Goal: Information Seeking & Learning: Get advice/opinions

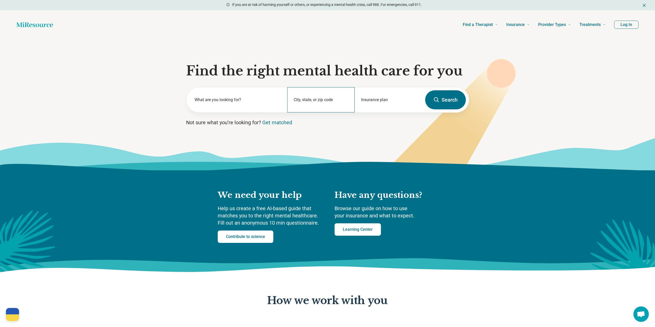
click at [319, 100] on div "City, state, or zip code" at bounding box center [320, 99] width 67 height 25
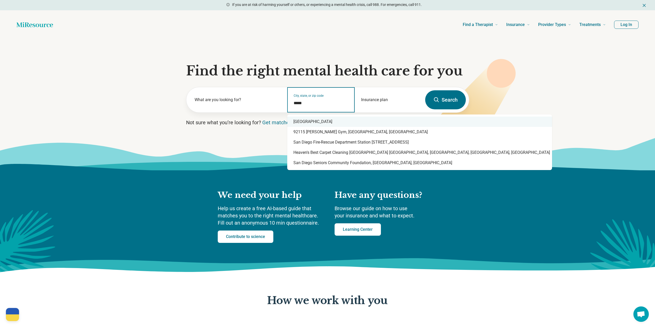
click at [312, 124] on div "San Diego, CA 92115" at bounding box center [419, 122] width 265 height 10
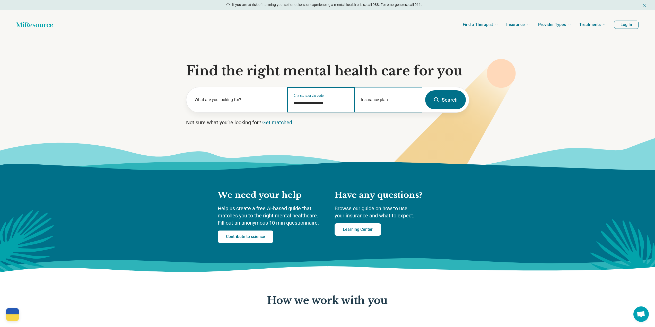
type input "**********"
click at [368, 104] on input "Insurance plan" at bounding box center [388, 103] width 55 height 6
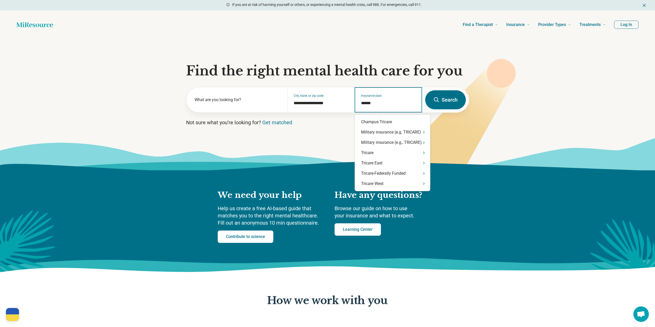
type input "*******"
click at [398, 152] on div "Tricare" at bounding box center [392, 153] width 75 height 10
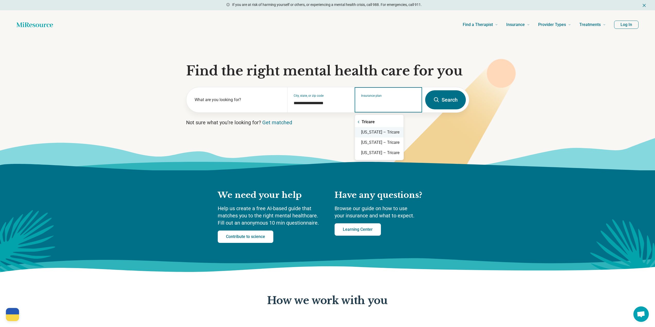
click at [383, 104] on input "Insurance plan" at bounding box center [388, 103] width 55 height 6
type input "*"
click at [443, 100] on button "Search" at bounding box center [445, 99] width 41 height 19
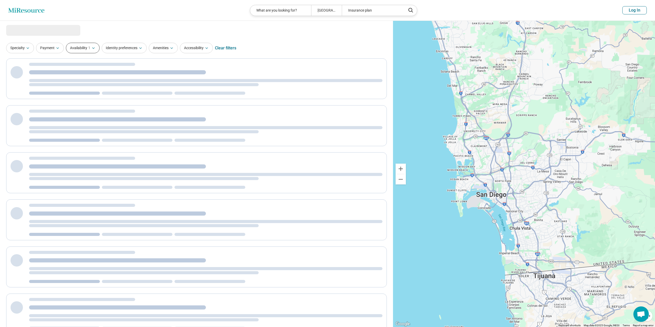
select select "***"
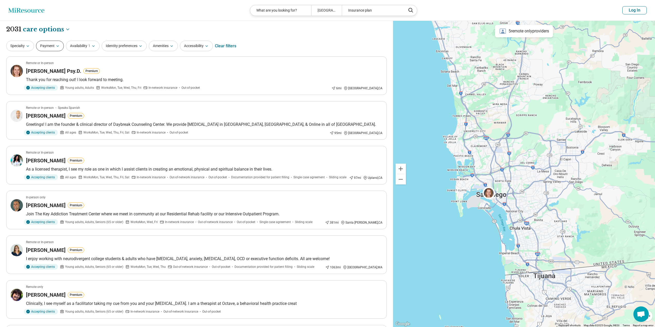
click at [38, 47] on button "Payment" at bounding box center [50, 46] width 28 height 11
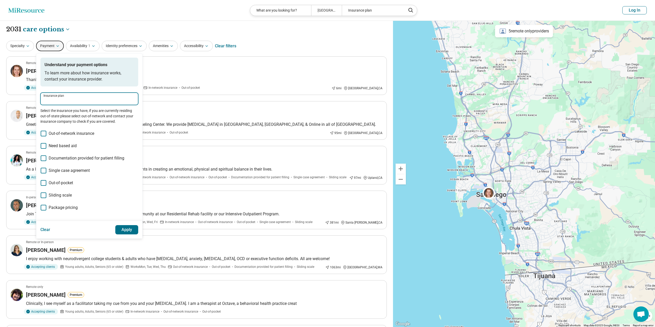
click at [49, 99] on input "Insurance plan" at bounding box center [89, 101] width 92 height 6
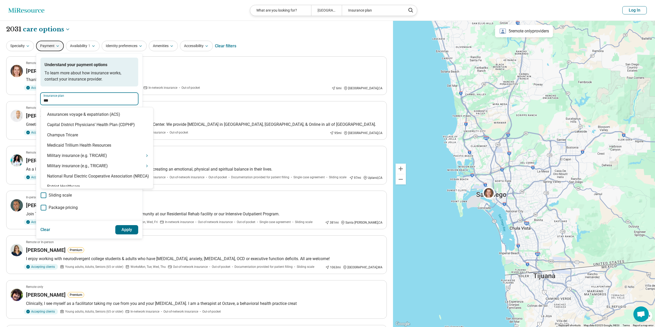
type input "****"
click at [70, 164] on div "Tricare" at bounding box center [97, 166] width 112 height 10
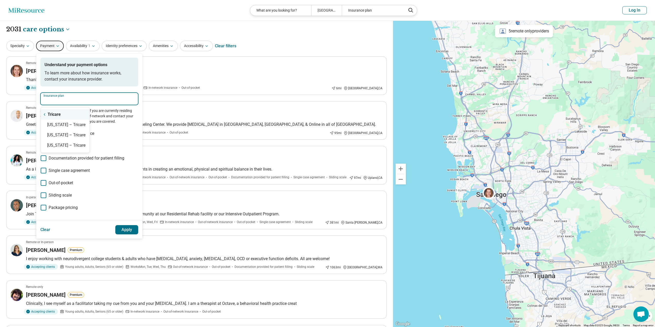
click at [54, 113] on div "Tricare" at bounding box center [65, 114] width 49 height 10
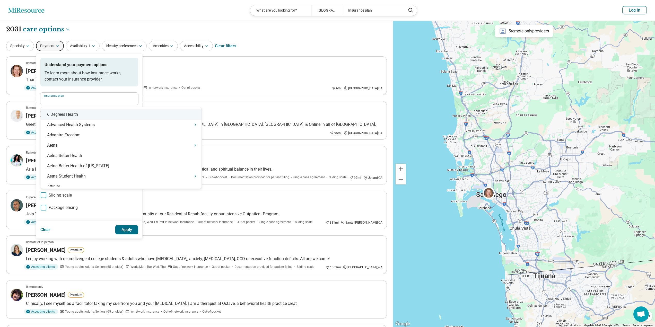
click at [68, 100] on input "Insurance plan" at bounding box center [89, 101] width 92 height 6
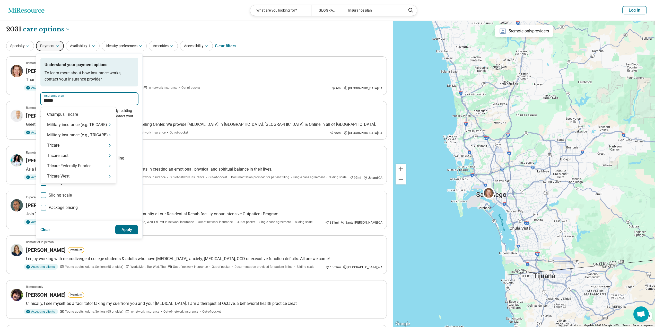
type input "*******"
click at [101, 175] on div "Tricare West" at bounding box center [78, 176] width 75 height 10
click at [74, 122] on div "California – Tricare West" at bounding box center [70, 125] width 59 height 10
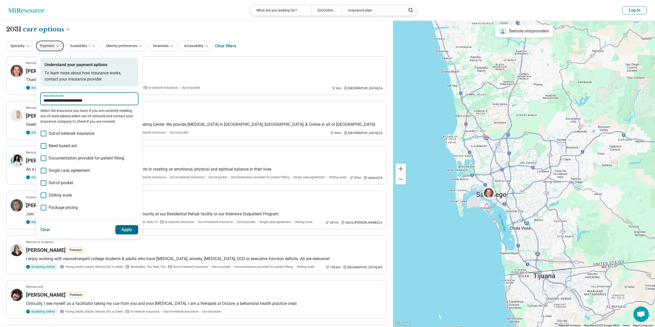
type input "**********"
click at [130, 229] on button "Apply" at bounding box center [126, 229] width 23 height 9
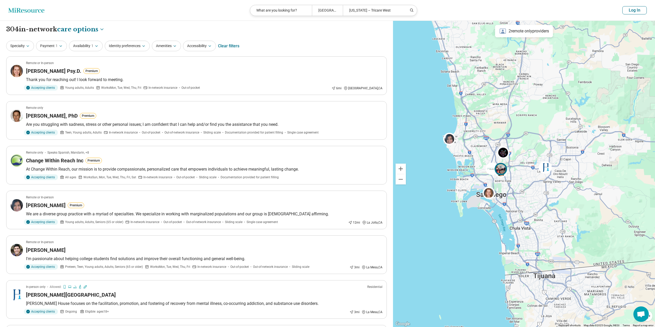
click at [503, 172] on img at bounding box center [500, 169] width 12 height 12
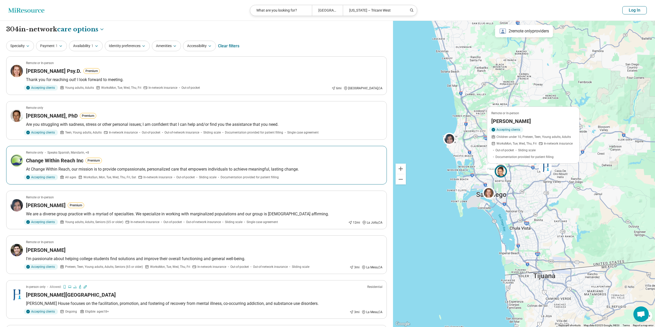
click at [121, 175] on span "Works Sun, Mon, Tue, Wed, Thu, Fri, Sat" at bounding box center [109, 177] width 53 height 5
click at [292, 12] on div "What are you looking for?" at bounding box center [281, 10] width 62 height 11
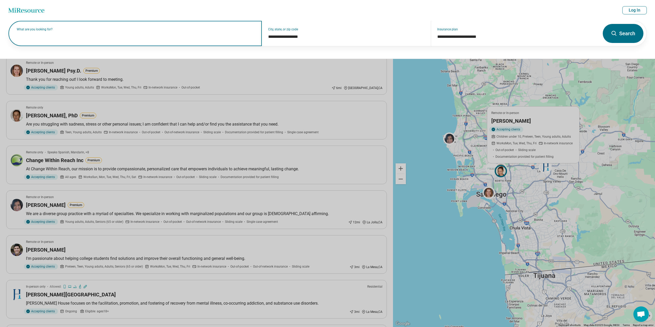
drag, startPoint x: 292, startPoint y: 12, endPoint x: 45, endPoint y: 39, distance: 248.2
click at [45, 39] on input "text" at bounding box center [136, 36] width 239 height 6
paste input "**********"
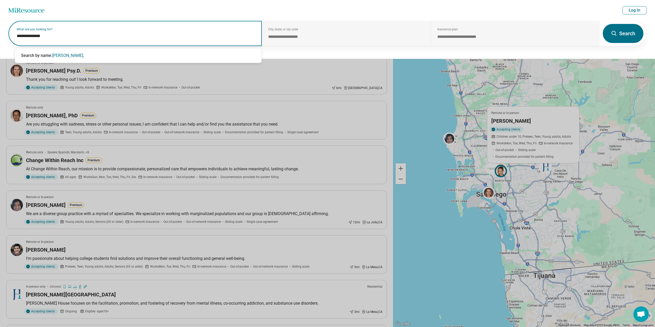
type input "**********"
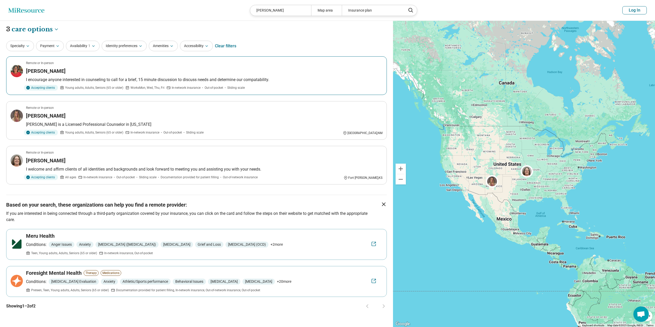
click at [161, 76] on article "Remote or In-person cindy ferguson I encourage anyone interested in counseling …" at bounding box center [196, 75] width 381 height 39
click at [285, 10] on div "Cindy Ferguson" at bounding box center [280, 10] width 61 height 11
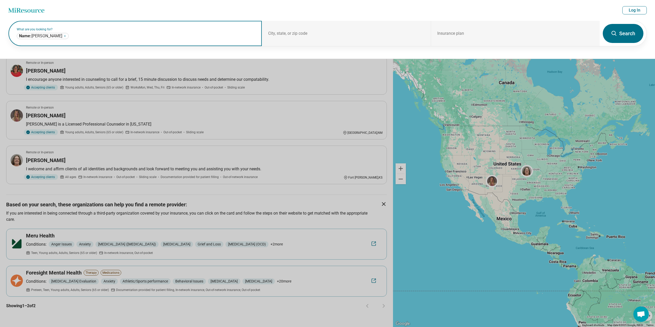
click at [64, 37] on icon "Remove" at bounding box center [64, 35] width 3 height 3
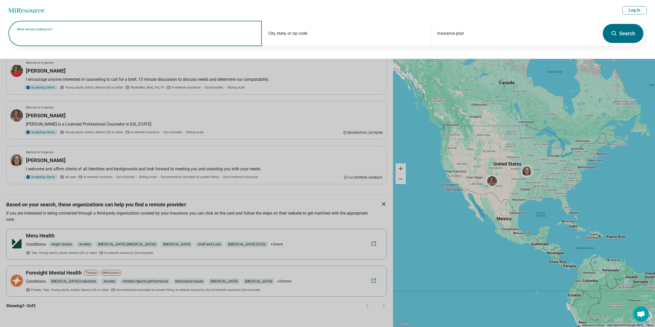
click at [64, 37] on input "text" at bounding box center [136, 36] width 239 height 6
paste input "*****"
type input "*****"
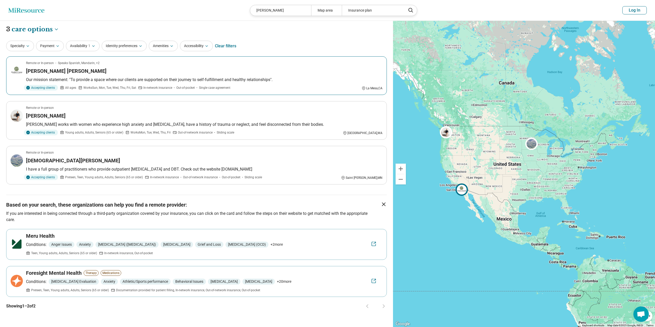
click at [102, 75] on article "Remote or In-person Speaks Spanish, Mandarin, +2 Jennifer Lundy Aguerre Our mis…" at bounding box center [196, 75] width 381 height 39
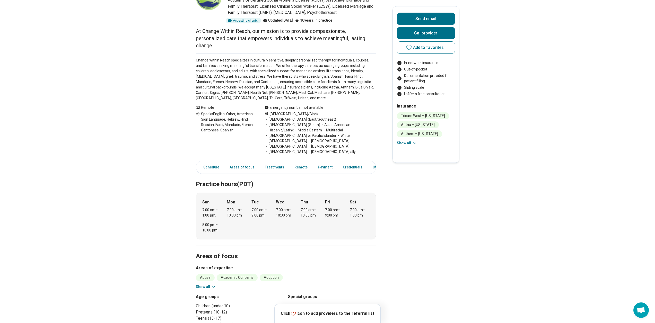
scroll to position [129, 0]
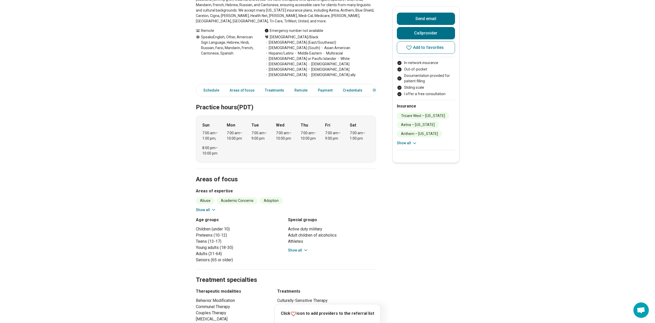
click at [204, 207] on button "Show all" at bounding box center [206, 209] width 20 height 5
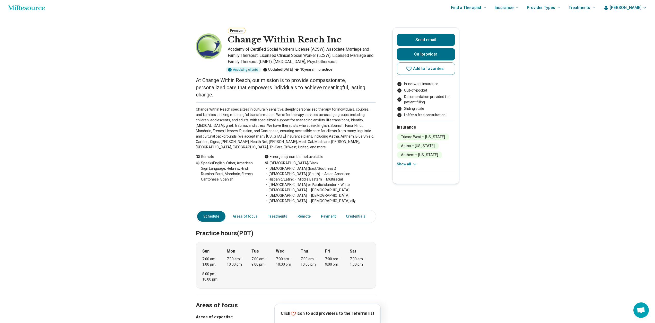
scroll to position [0, 0]
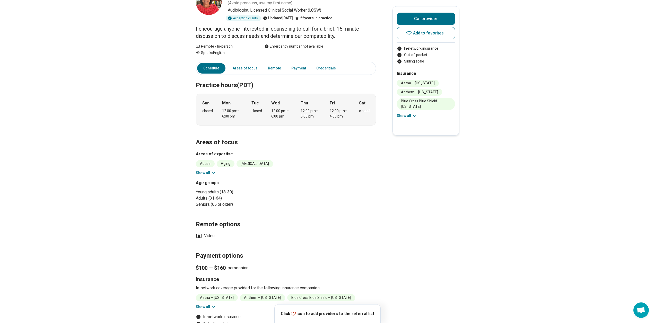
scroll to position [103, 0]
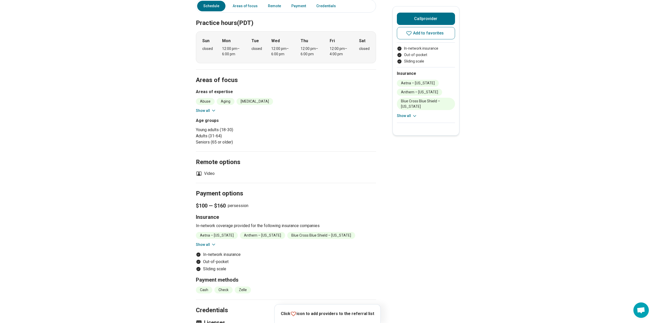
click at [214, 244] on icon at bounding box center [213, 244] width 3 height 1
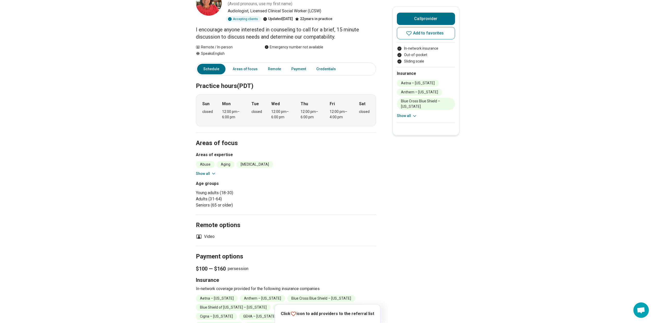
scroll to position [0, 0]
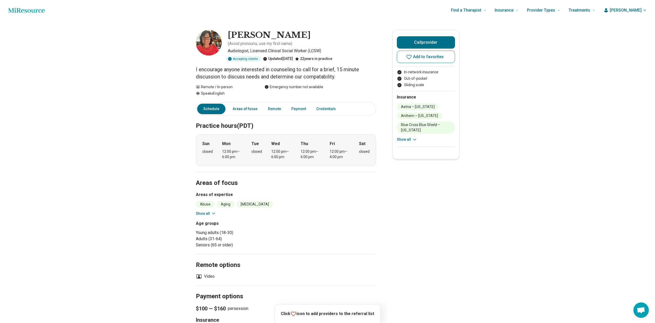
click at [246, 106] on link "Areas of focus" at bounding box center [244, 109] width 31 height 11
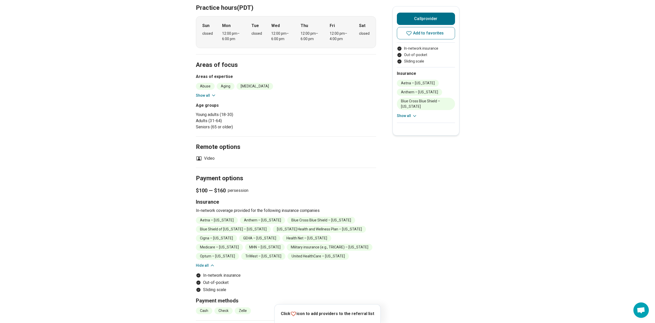
scroll to position [83, 0]
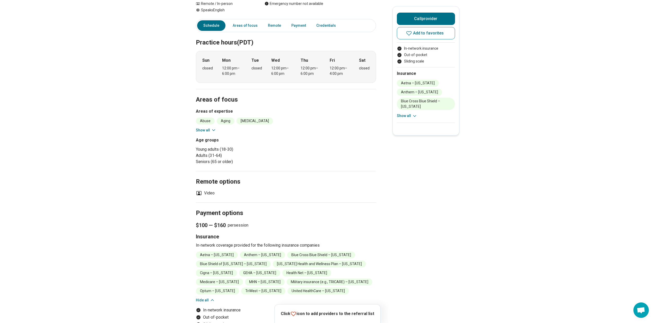
click at [203, 128] on button "Show all" at bounding box center [206, 130] width 20 height 5
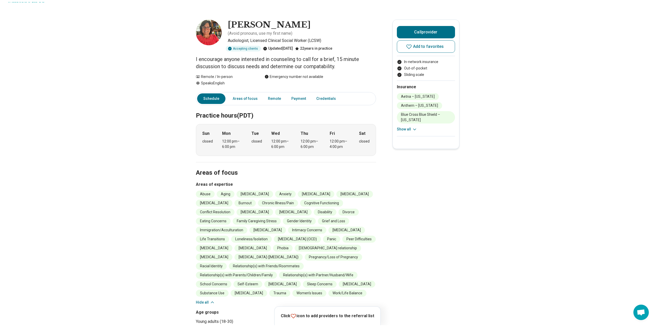
scroll to position [0, 0]
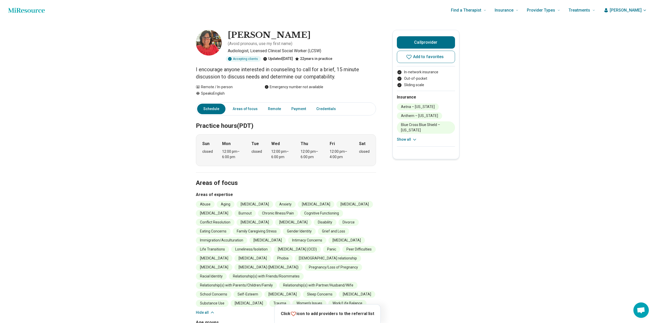
drag, startPoint x: 414, startPoint y: 57, endPoint x: 407, endPoint y: 85, distance: 28.9
click at [412, 57] on icon at bounding box center [409, 57] width 6 height 6
click at [19, 11] on icon "Home page" at bounding box center [26, 10] width 37 height 5
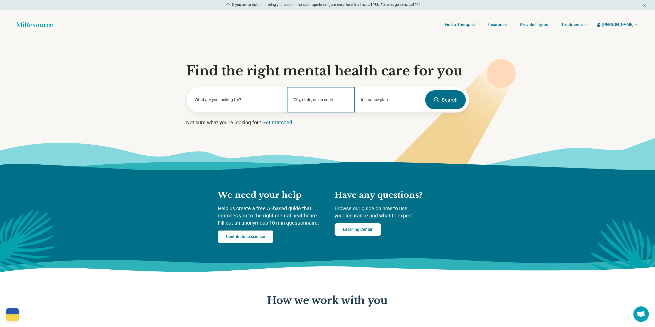
click at [337, 98] on div "City, state, or zip code" at bounding box center [320, 99] width 67 height 25
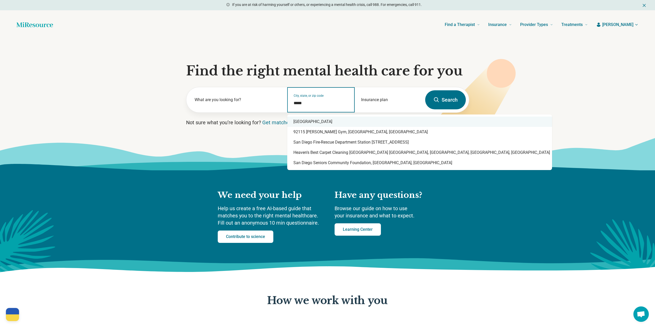
click at [300, 119] on div "San Diego, CA 92115" at bounding box center [419, 122] width 265 height 10
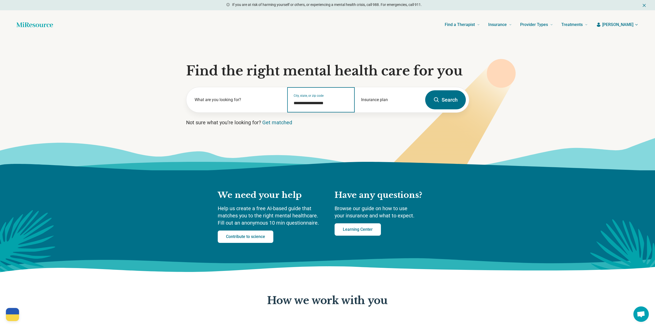
type input "**********"
click at [431, 99] on button "Search" at bounding box center [445, 99] width 41 height 19
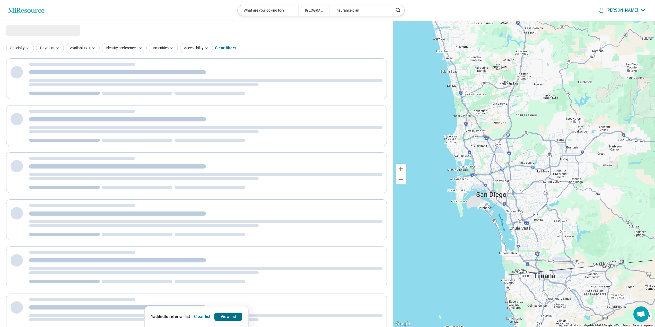
select select "***"
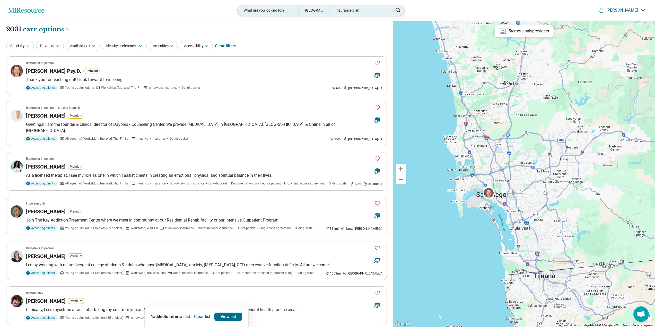
click at [353, 8] on div "Insurance plan" at bounding box center [359, 10] width 61 height 11
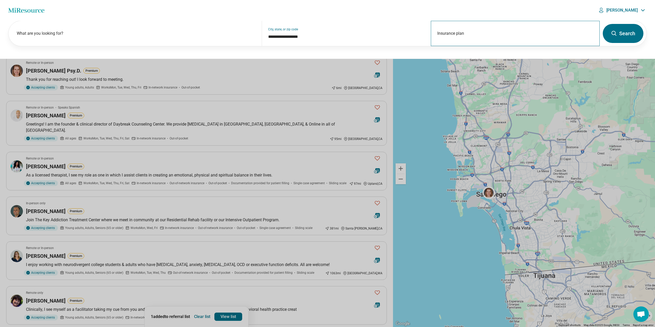
click at [484, 41] on div "Insurance plan" at bounding box center [515, 33] width 169 height 25
type input "*******"
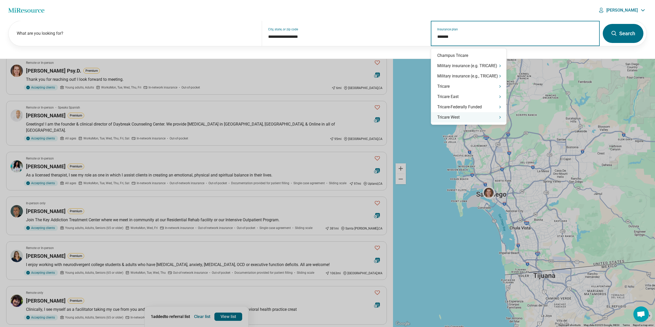
click at [460, 121] on div "Tricare West" at bounding box center [468, 117] width 75 height 10
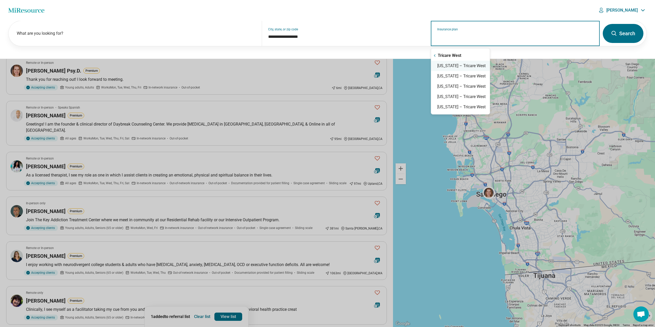
click at [464, 66] on div "California – Tricare West" at bounding box center [460, 66] width 59 height 10
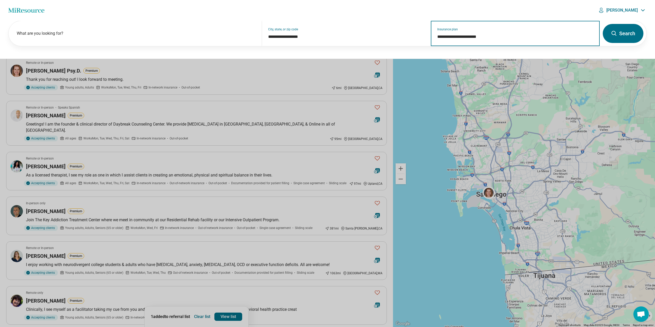
type input "**********"
click at [622, 38] on button "Search" at bounding box center [623, 33] width 41 height 19
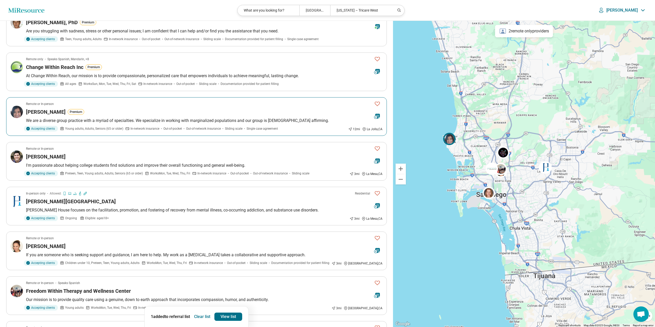
scroll to position [154, 0]
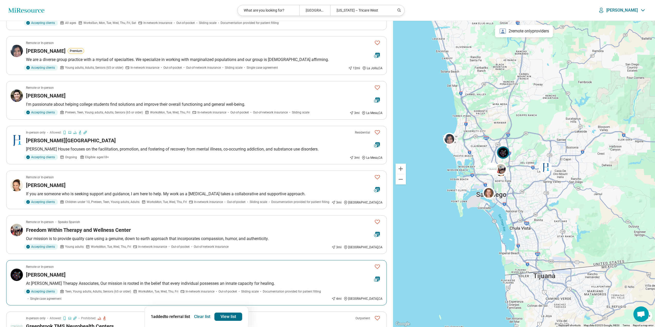
click at [77, 278] on div "Brenda Stephens" at bounding box center [198, 274] width 344 height 7
click at [120, 189] on article "Remote or In-person Alexa Rabin If you are someone who is seeking support and g…" at bounding box center [196, 190] width 381 height 39
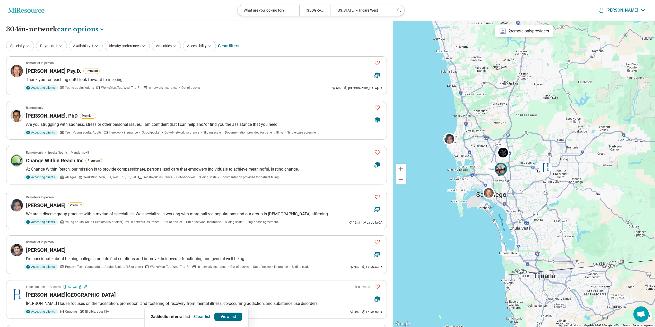
click at [504, 167] on img at bounding box center [500, 169] width 12 height 12
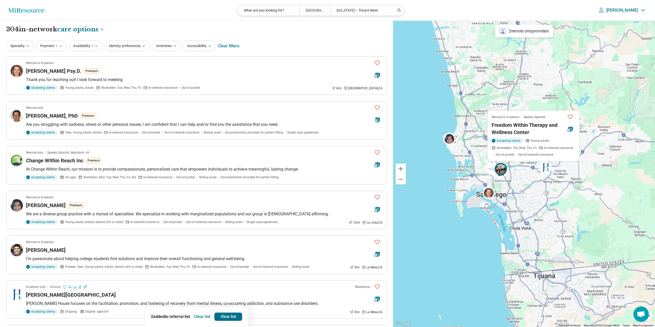
click at [502, 176] on div "Remote or In-person Speaks Spanish Freedom Within Therapy and Wellness Center A…" at bounding box center [501, 170] width 15 height 15
click at [501, 167] on img at bounding box center [500, 169] width 12 height 12
click at [487, 169] on img at bounding box center [491, 169] width 12 height 12
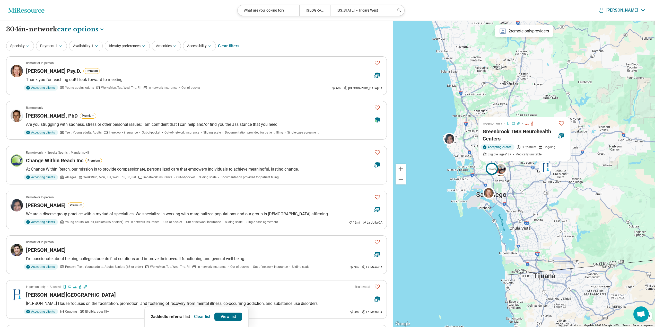
click at [499, 170] on div "In-person only Greenbrook TMS Neurohealth Centers Accepting clients Outpatient …" at bounding box center [492, 170] width 15 height 15
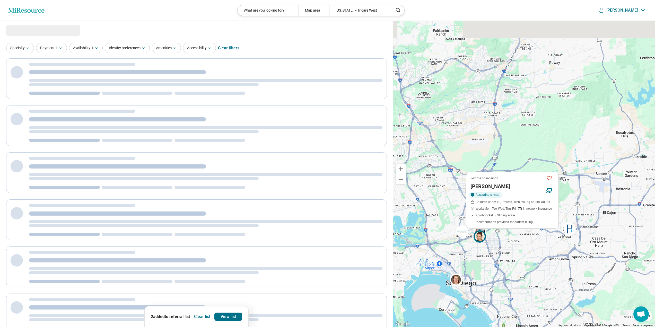
drag, startPoint x: 457, startPoint y: 158, endPoint x: 431, endPoint y: 238, distance: 84.0
click at [426, 243] on div "Remote or In-person Alexa Rabin Accepting clients Children under 10, Preteen, T…" at bounding box center [524, 174] width 262 height 306
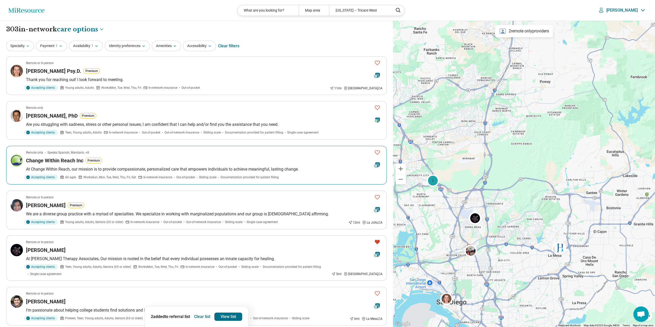
click at [57, 164] on article "Remote only Speaks Spanish, Mandarin, +8 Change Within Reach Inc Premium At Cha…" at bounding box center [196, 165] width 381 height 39
click at [61, 75] on article "Remote or In-person Autumn Lewis Psy.D. Premium Thank you for reaching out! I l…" at bounding box center [196, 75] width 381 height 39
click at [143, 73] on div "Autumn Lewis Psy.D. Premium" at bounding box center [198, 70] width 344 height 7
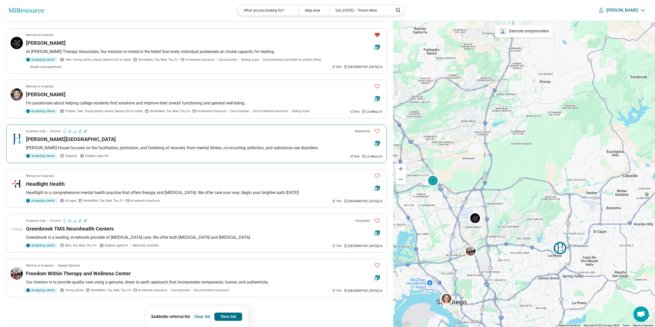
scroll to position [283, 0]
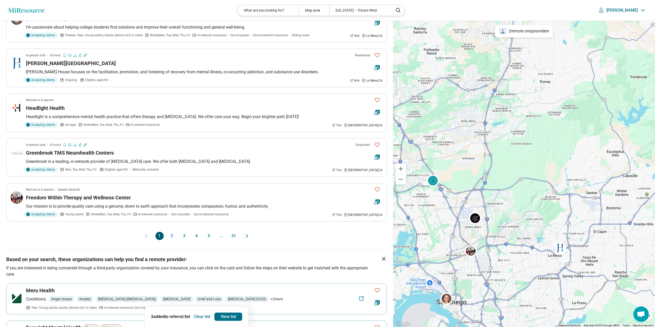
click at [173, 236] on button "2" at bounding box center [172, 236] width 8 height 8
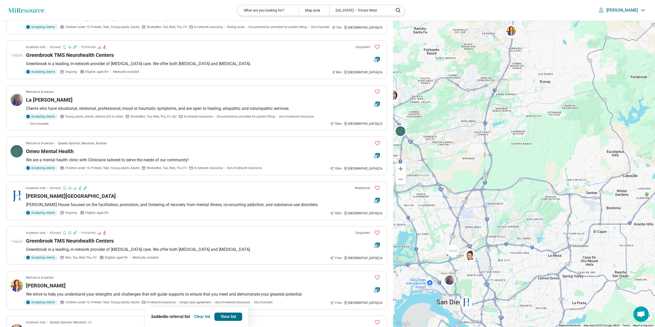
scroll to position [51, 0]
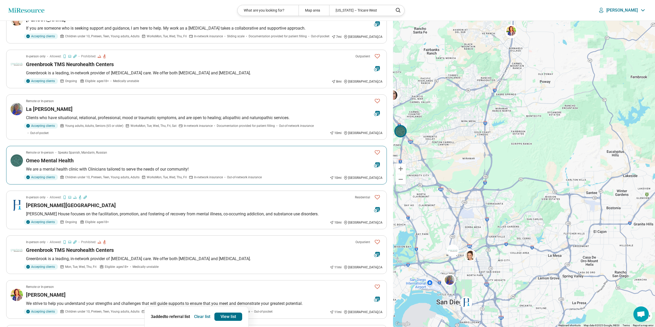
click at [91, 150] on span "Speaks Spanish, Mandarin, Russian" at bounding box center [82, 152] width 49 height 5
click at [253, 8] on div "What are you looking for?" at bounding box center [267, 10] width 61 height 11
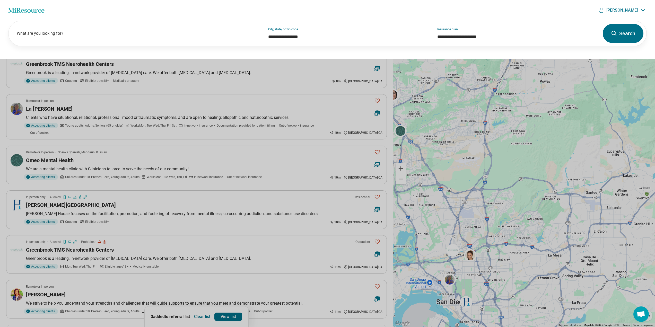
scroll to position [51, 0]
drag, startPoint x: 253, startPoint y: 8, endPoint x: 294, endPoint y: 30, distance: 45.9
click at [187, 30] on div "What are you looking for?" at bounding box center [134, 33] width 253 height 25
click at [155, 43] on div "What are you looking for?" at bounding box center [134, 33] width 253 height 25
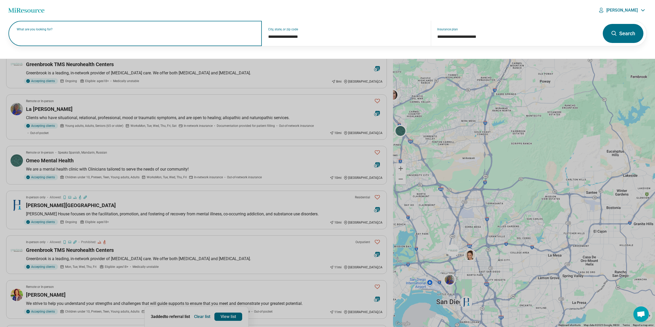
click at [158, 38] on input "text" at bounding box center [136, 36] width 239 height 6
paste input "*******"
type input "*******"
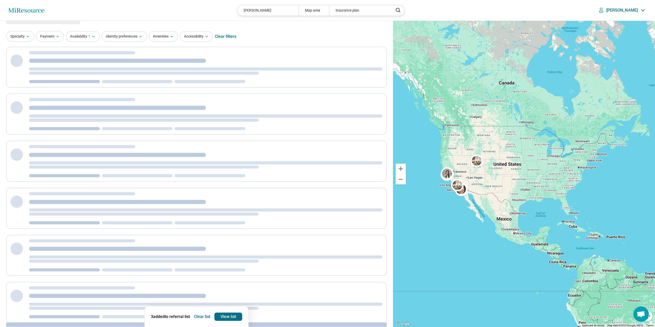
scroll to position [1, 0]
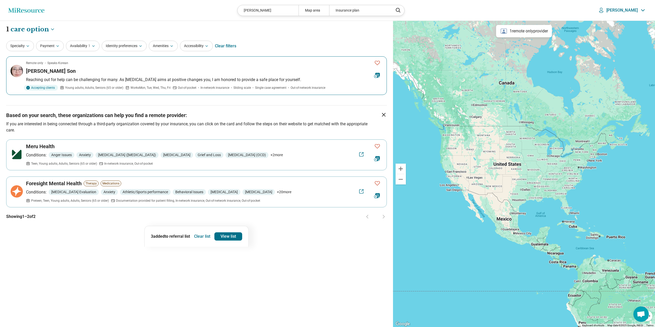
click at [125, 74] on div "Miyoung Son" at bounding box center [198, 70] width 344 height 7
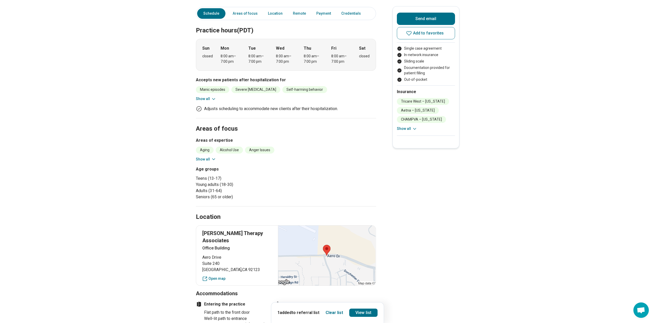
scroll to position [103, 0]
click at [208, 158] on button "Show all" at bounding box center [206, 157] width 20 height 5
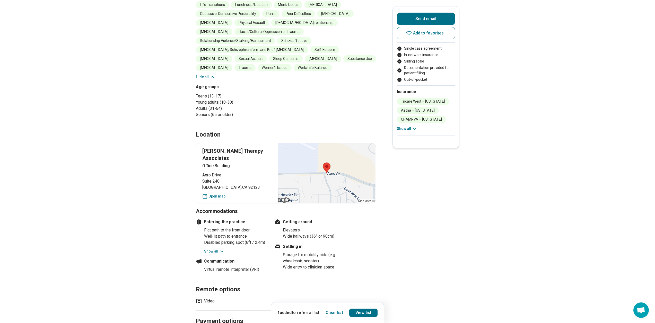
scroll to position [412, 0]
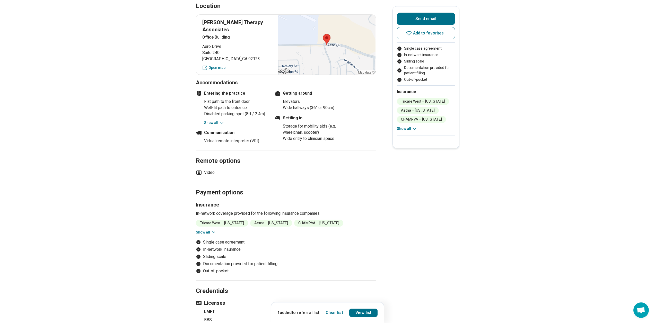
click at [211, 230] on button "Show all" at bounding box center [206, 232] width 20 height 5
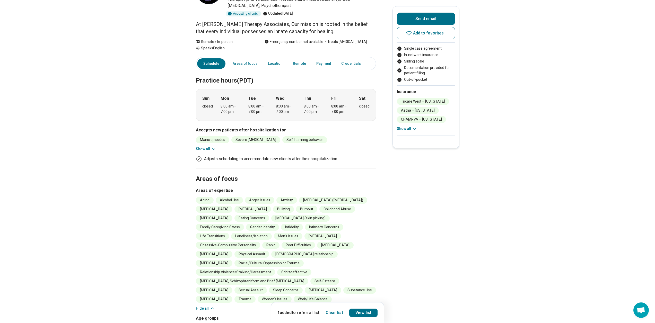
scroll to position [0, 0]
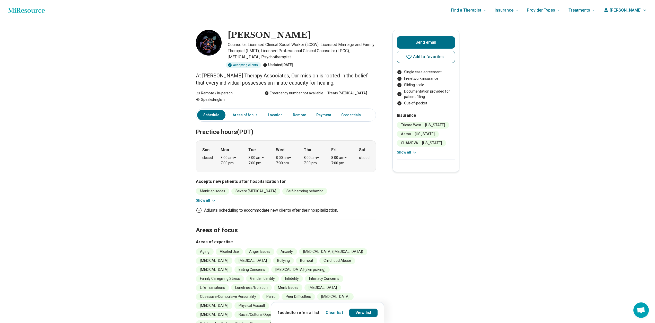
click at [420, 57] on span "Add to favorites" at bounding box center [428, 57] width 31 height 4
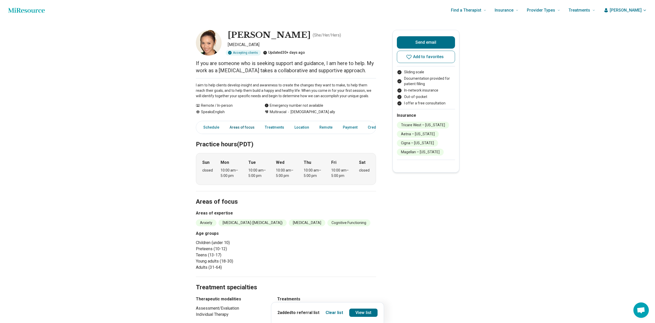
click at [251, 130] on link "Areas of focus" at bounding box center [241, 127] width 31 height 11
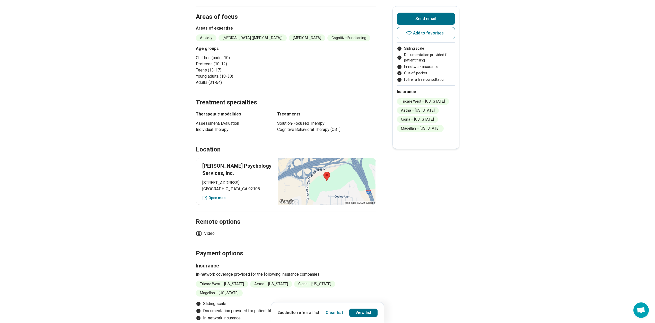
scroll to position [185, 0]
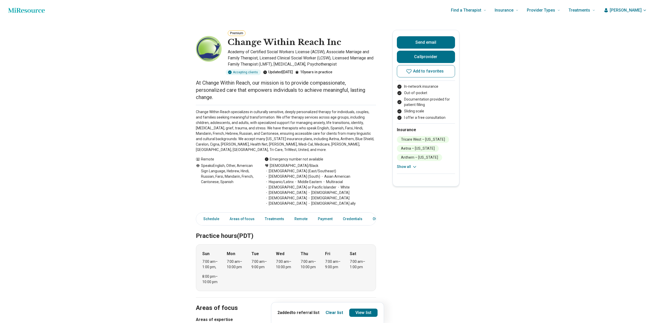
scroll to position [129, 0]
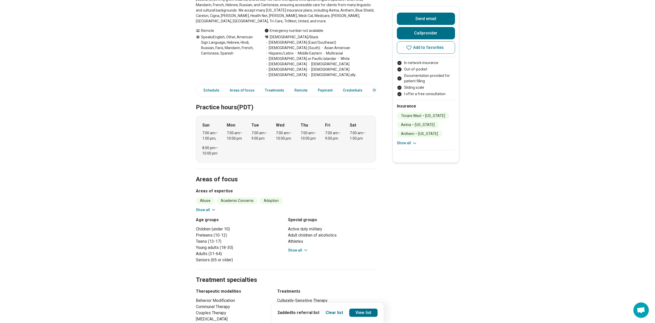
click at [213, 207] on icon at bounding box center [213, 209] width 5 height 5
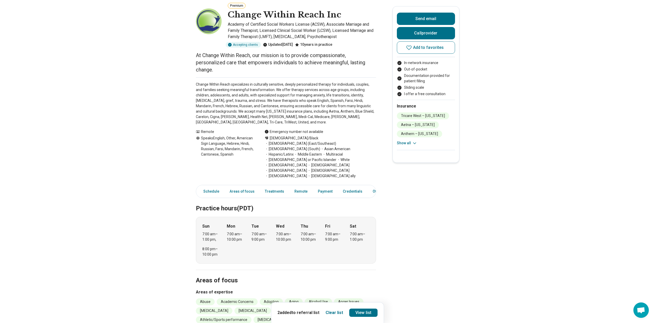
scroll to position [26, 0]
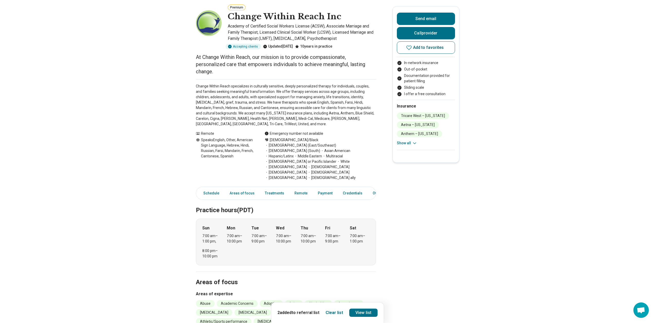
click at [428, 51] on button "Add to favorites" at bounding box center [426, 47] width 58 height 12
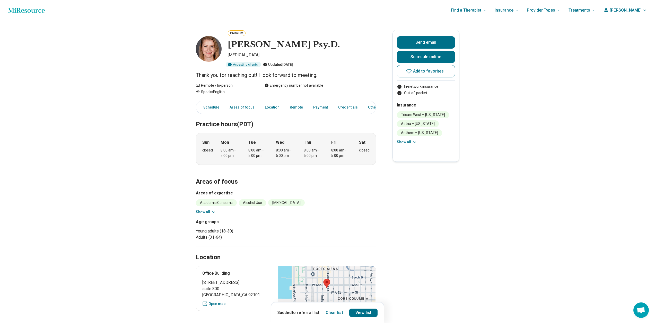
click at [200, 211] on button "Show all" at bounding box center [206, 211] width 20 height 5
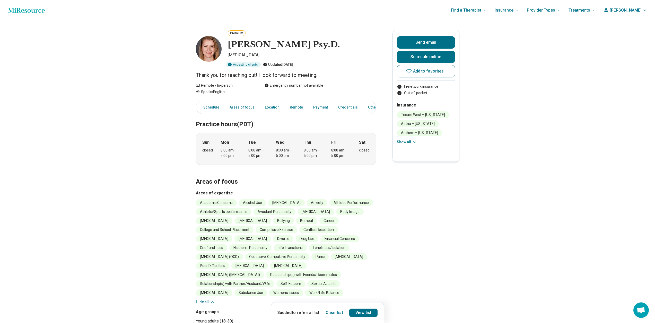
click at [273, 46] on h1 "[PERSON_NAME] Psy.D." at bounding box center [284, 44] width 112 height 11
copy h1 "[PERSON_NAME] Psy.D."
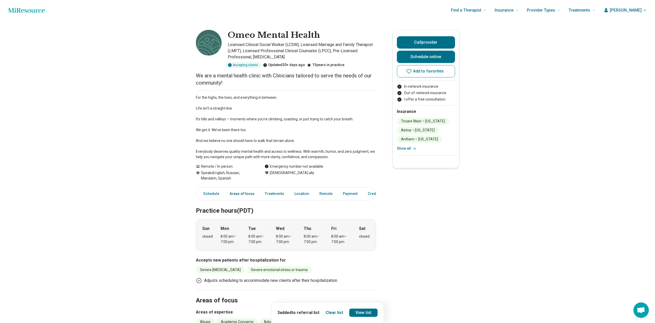
click at [243, 195] on link "Areas of focus" at bounding box center [241, 194] width 31 height 11
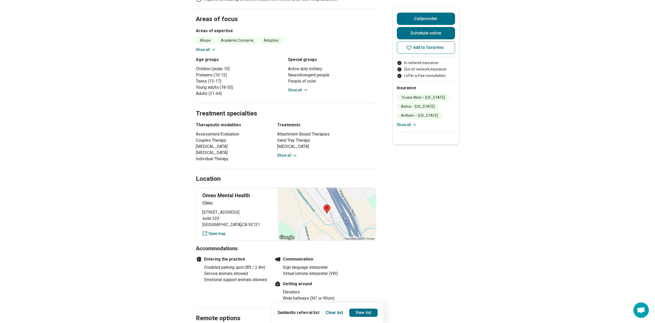
scroll to position [284, 0]
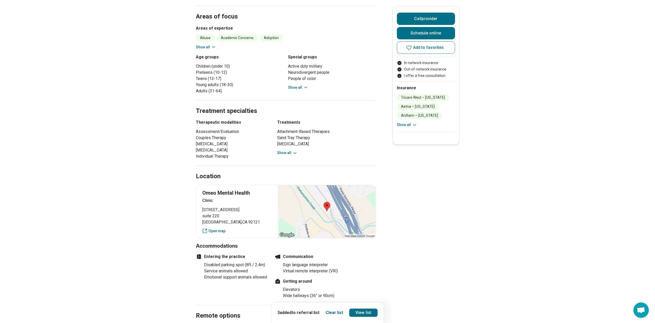
click at [199, 47] on button "Show all" at bounding box center [206, 47] width 20 height 5
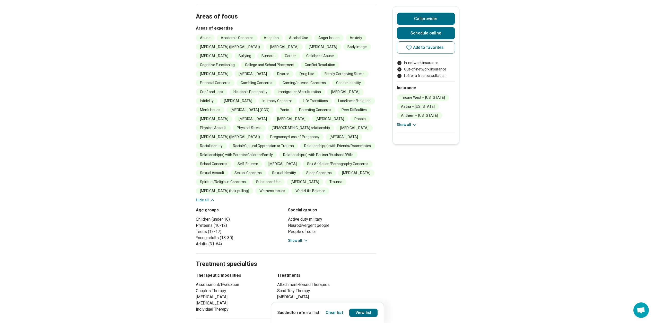
scroll to position [438, 0]
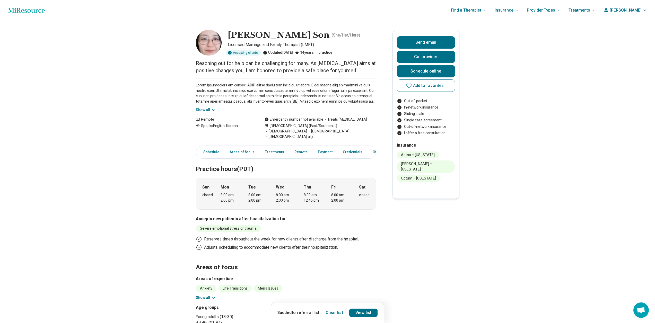
click at [214, 110] on icon at bounding box center [213, 110] width 5 height 5
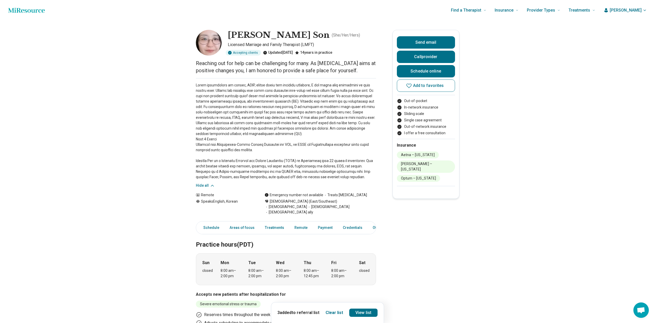
drag, startPoint x: 15, startPoint y: 13, endPoint x: 78, endPoint y: 39, distance: 67.9
click at [15, 13] on icon "Home page" at bounding box center [26, 10] width 37 height 10
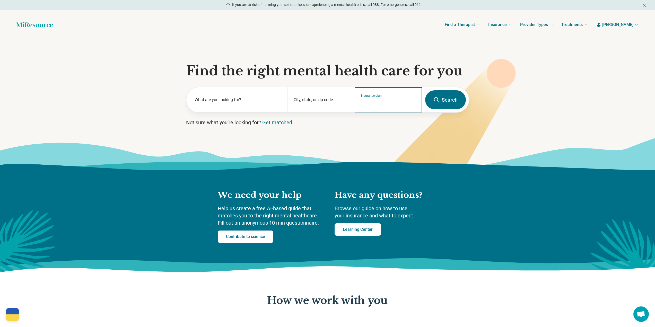
click at [385, 101] on input "Insurance plan" at bounding box center [388, 103] width 55 height 6
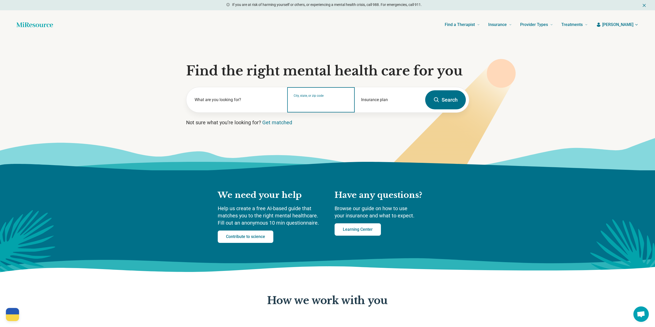
click at [311, 103] on input "City, state, or zip code" at bounding box center [321, 103] width 55 height 6
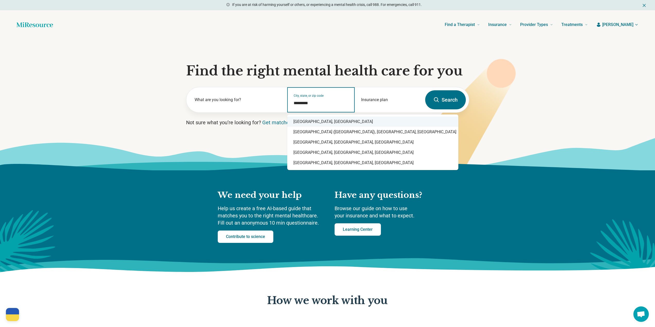
click at [300, 121] on div "San Diego, CA" at bounding box center [372, 122] width 171 height 10
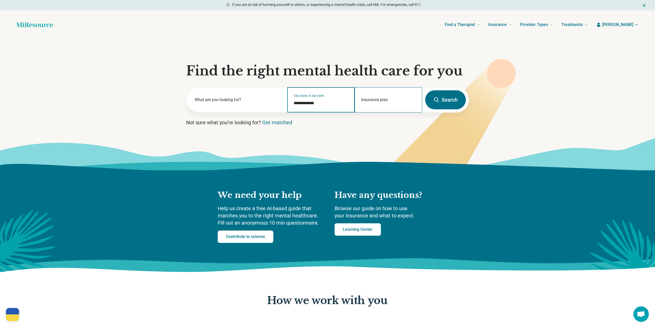
type input "**********"
click at [362, 103] on input "Insurance plan" at bounding box center [388, 103] width 55 height 6
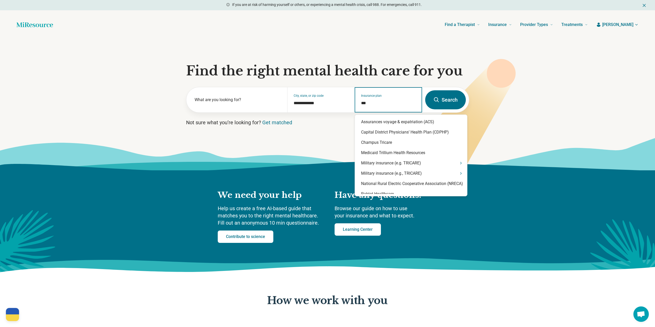
type input "****"
click at [391, 177] on div "Tricare" at bounding box center [411, 173] width 112 height 10
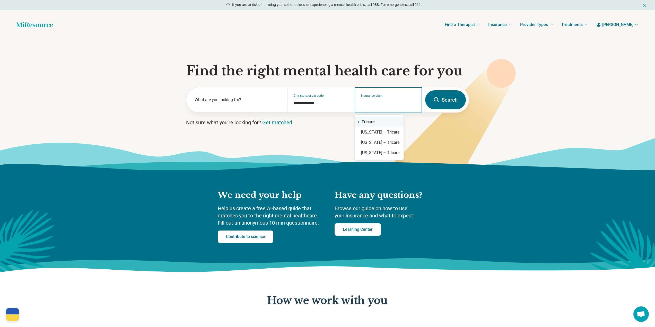
click at [370, 101] on input "Insurance plan" at bounding box center [388, 103] width 55 height 6
drag, startPoint x: 375, startPoint y: 104, endPoint x: 337, endPoint y: 102, distance: 38.4
click at [337, 102] on div "**********" at bounding box center [304, 99] width 236 height 25
type input "*******"
click at [443, 96] on button "Search" at bounding box center [445, 99] width 41 height 19
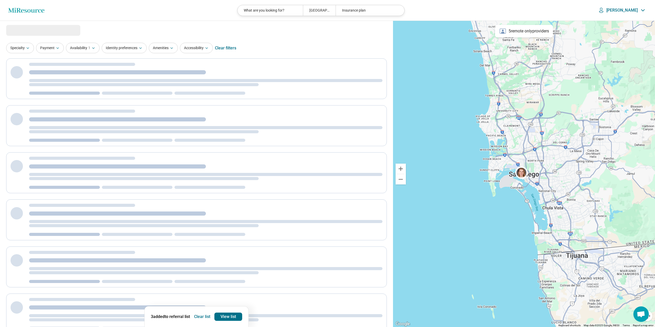
select select "***"
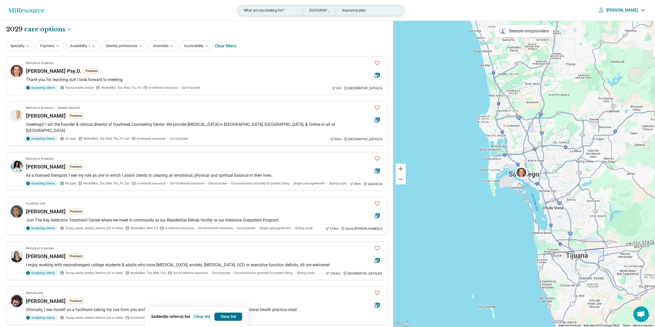
click at [358, 8] on div "Insurance plan" at bounding box center [367, 10] width 65 height 11
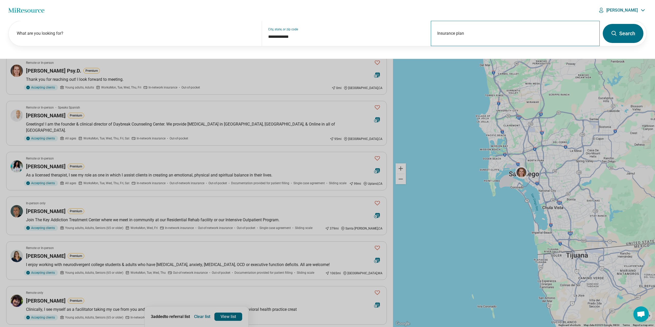
click at [471, 32] on div "Insurance plan" at bounding box center [515, 33] width 169 height 25
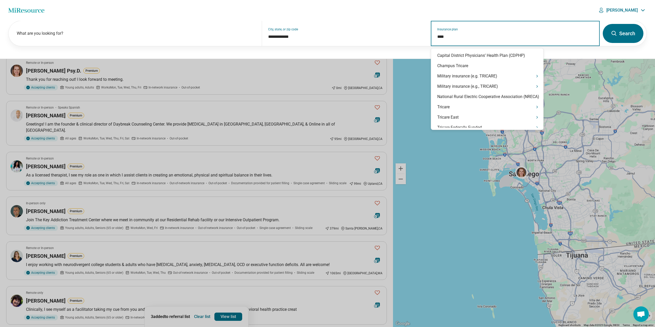
type input "*****"
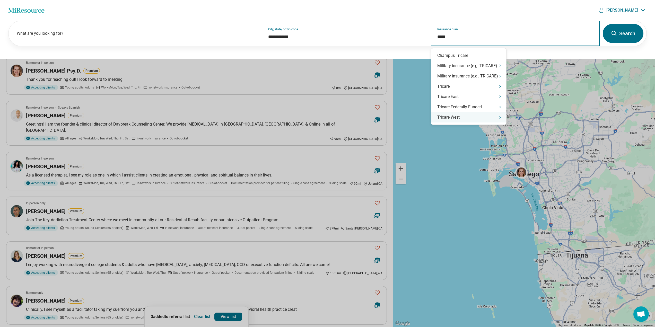
click at [469, 119] on div "Tricare West" at bounding box center [468, 117] width 75 height 10
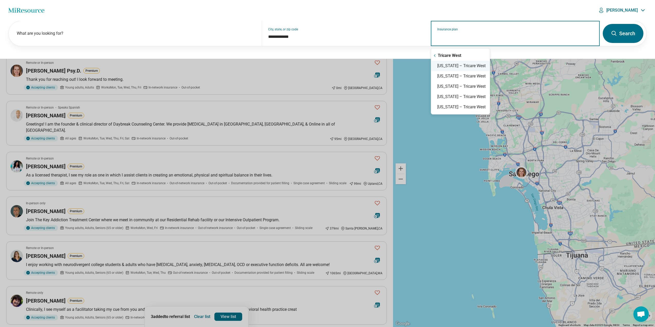
click at [442, 62] on div "California – Tricare West" at bounding box center [460, 66] width 59 height 10
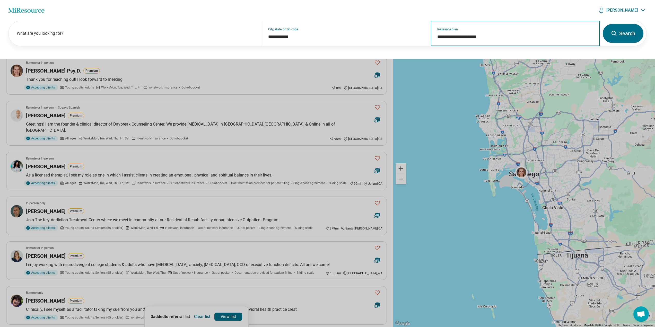
type input "**********"
click at [617, 35] on button "Search" at bounding box center [623, 33] width 41 height 19
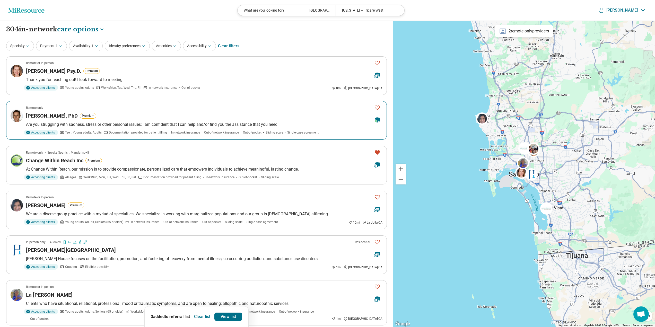
click at [204, 134] on span "Out-of-network insurance" at bounding box center [221, 132] width 35 height 5
click at [109, 87] on span "Works Mon, Tue, Wed, Thu, Fri" at bounding box center [121, 87] width 40 height 5
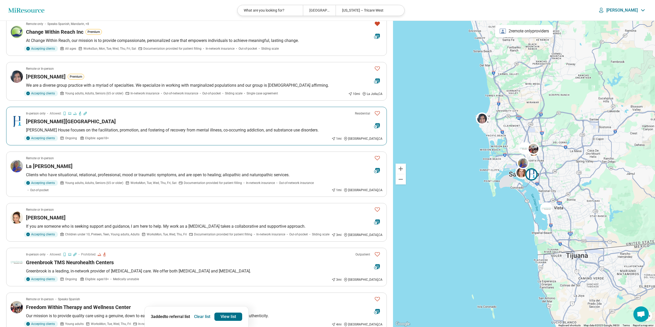
scroll to position [232, 0]
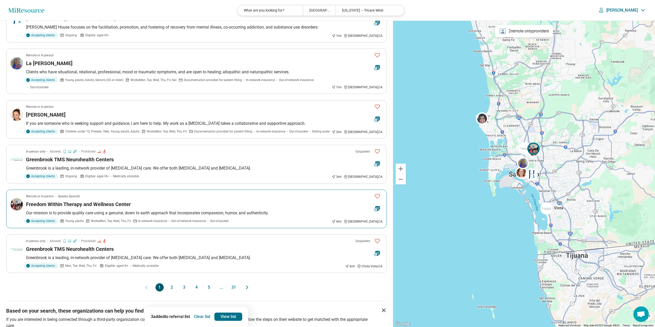
click at [160, 201] on div "Freedom Within Therapy and Wellness Center" at bounding box center [198, 204] width 344 height 7
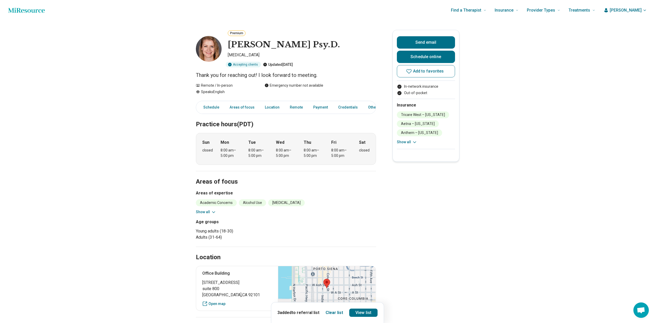
drag, startPoint x: 233, startPoint y: 110, endPoint x: 220, endPoint y: 122, distance: 17.8
click at [233, 110] on link "Areas of focus" at bounding box center [241, 107] width 31 height 11
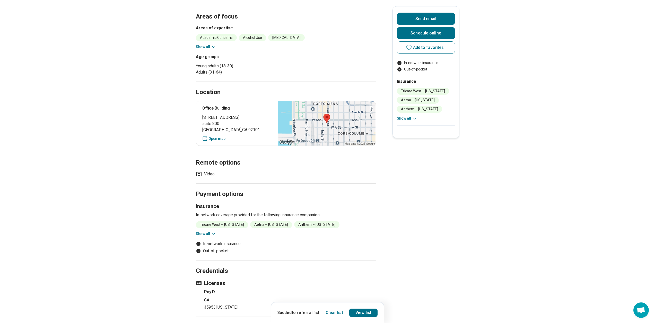
scroll to position [37, 0]
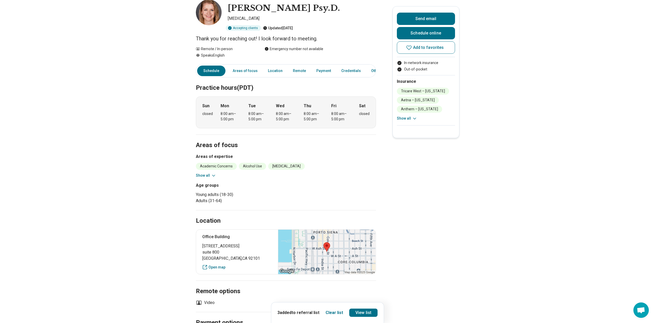
click at [210, 175] on button "Show all" at bounding box center [206, 175] width 20 height 5
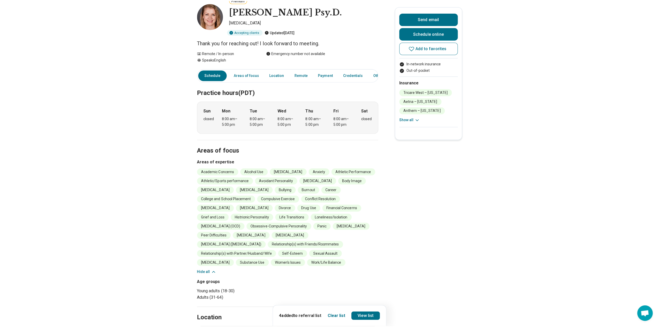
scroll to position [0, 0]
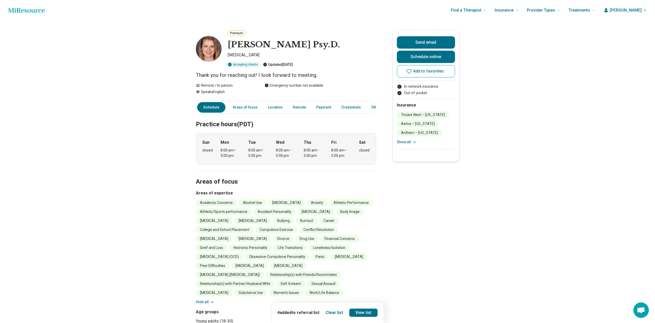
drag, startPoint x: 24, startPoint y: 7, endPoint x: 29, endPoint y: 8, distance: 4.9
click at [24, 7] on icon "Home page" at bounding box center [26, 10] width 37 height 10
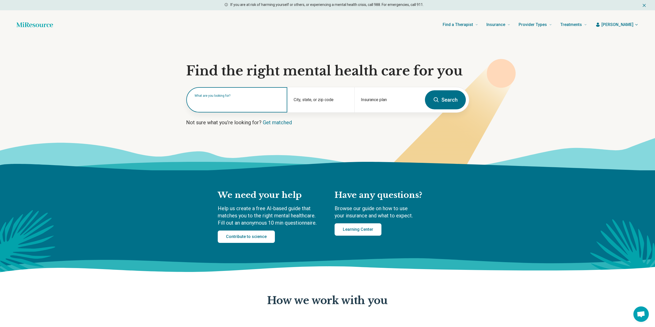
click at [224, 104] on input "text" at bounding box center [238, 102] width 86 height 6
type input "**********"
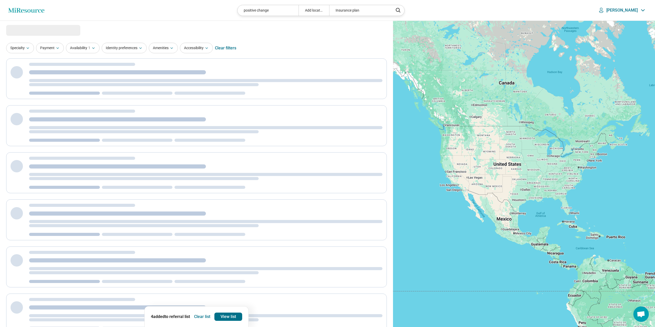
select select "***"
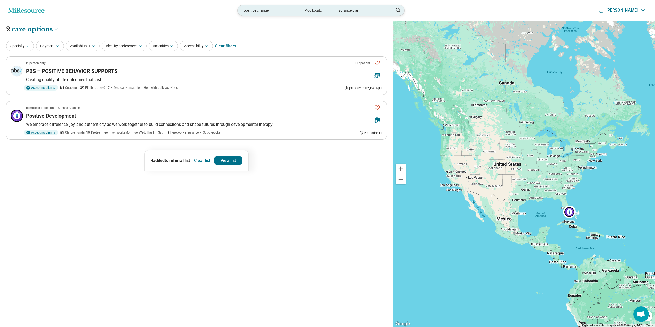
click at [277, 9] on div "positive change" at bounding box center [267, 10] width 61 height 11
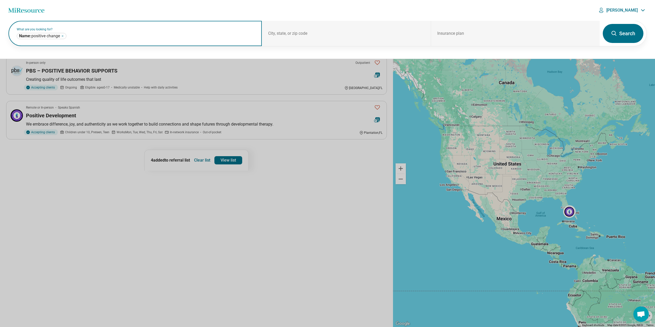
click at [63, 36] on icon "Remove" at bounding box center [63, 36] width 2 height 2
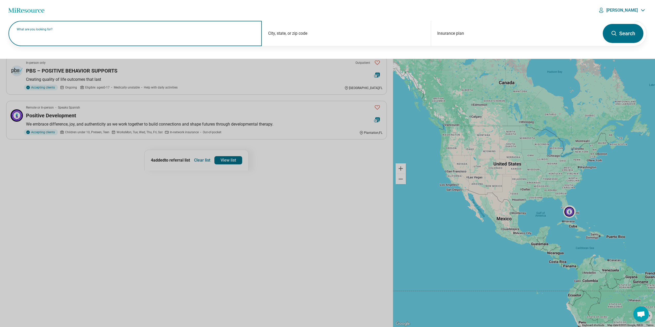
click at [627, 11] on p "[PERSON_NAME]" at bounding box center [621, 10] width 31 height 5
click at [629, 29] on link "My Dashboard" at bounding box center [628, 25] width 35 height 13
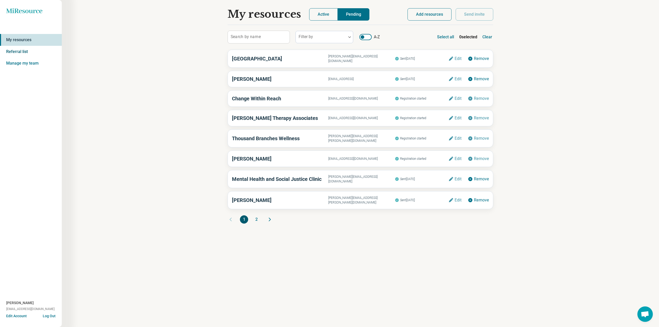
click at [18, 52] on link "Referral list" at bounding box center [31, 52] width 62 height 12
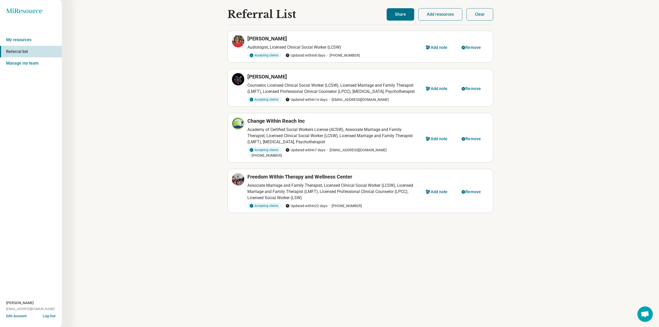
click at [266, 77] on h3 "[PERSON_NAME]" at bounding box center [267, 76] width 40 height 7
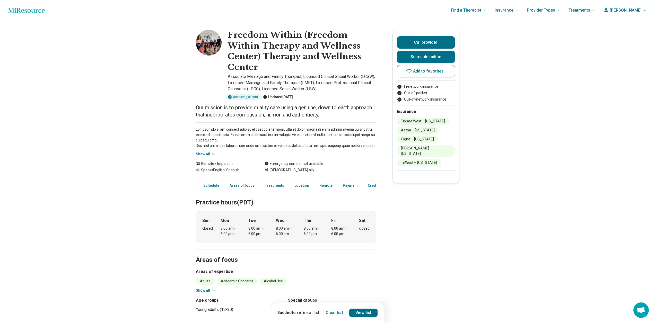
click at [245, 184] on link "Areas of focus" at bounding box center [241, 185] width 31 height 11
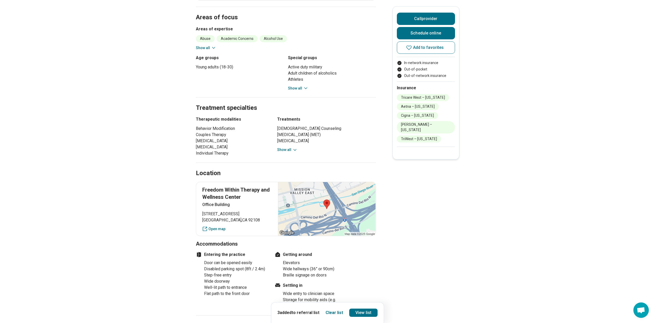
scroll to position [243, 0]
click at [202, 48] on button "Show all" at bounding box center [206, 47] width 20 height 5
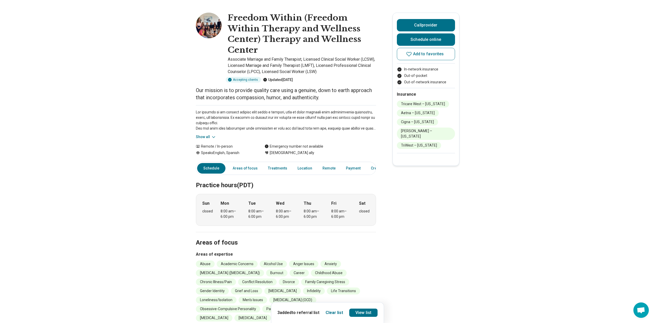
scroll to position [0, 0]
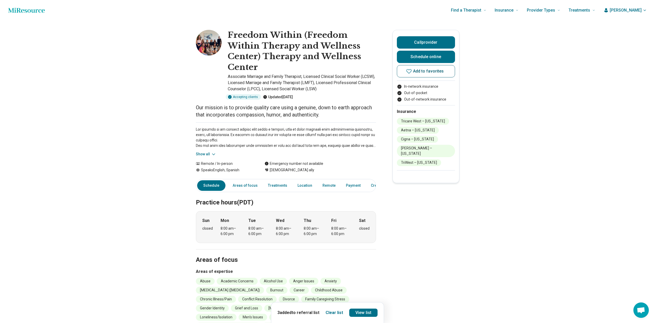
click at [422, 70] on span "Add to favorites" at bounding box center [428, 71] width 31 height 4
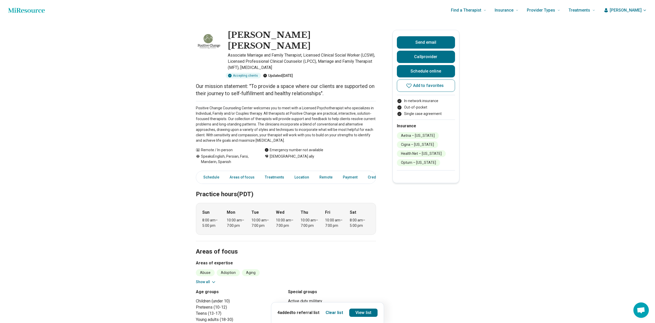
click at [213, 280] on icon at bounding box center [213, 282] width 5 height 5
